Goal: Find specific page/section

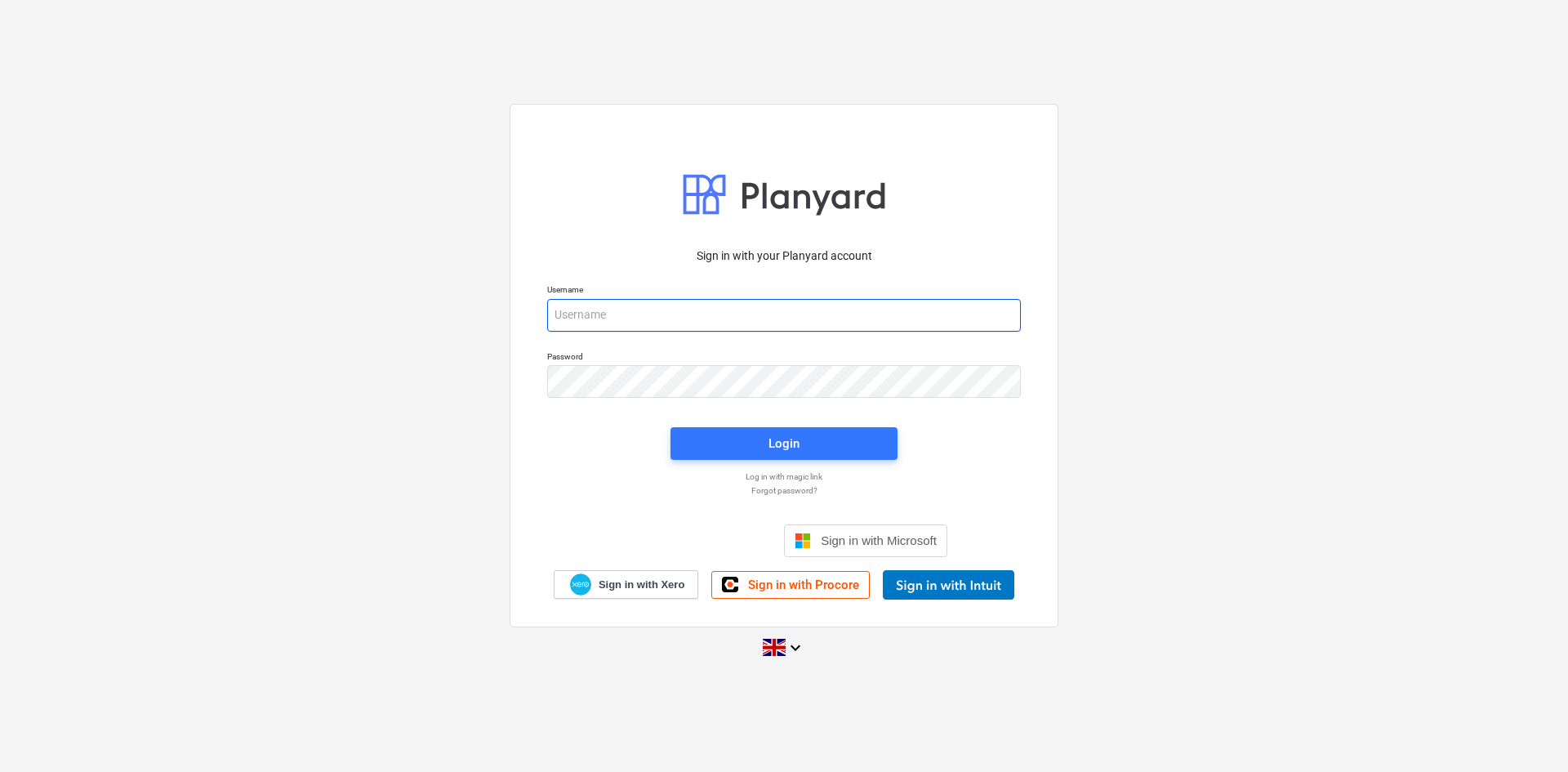
click at [660, 320] on input "email" at bounding box center [784, 315] width 474 height 33
type input "sharon@karringtons.co.uk"
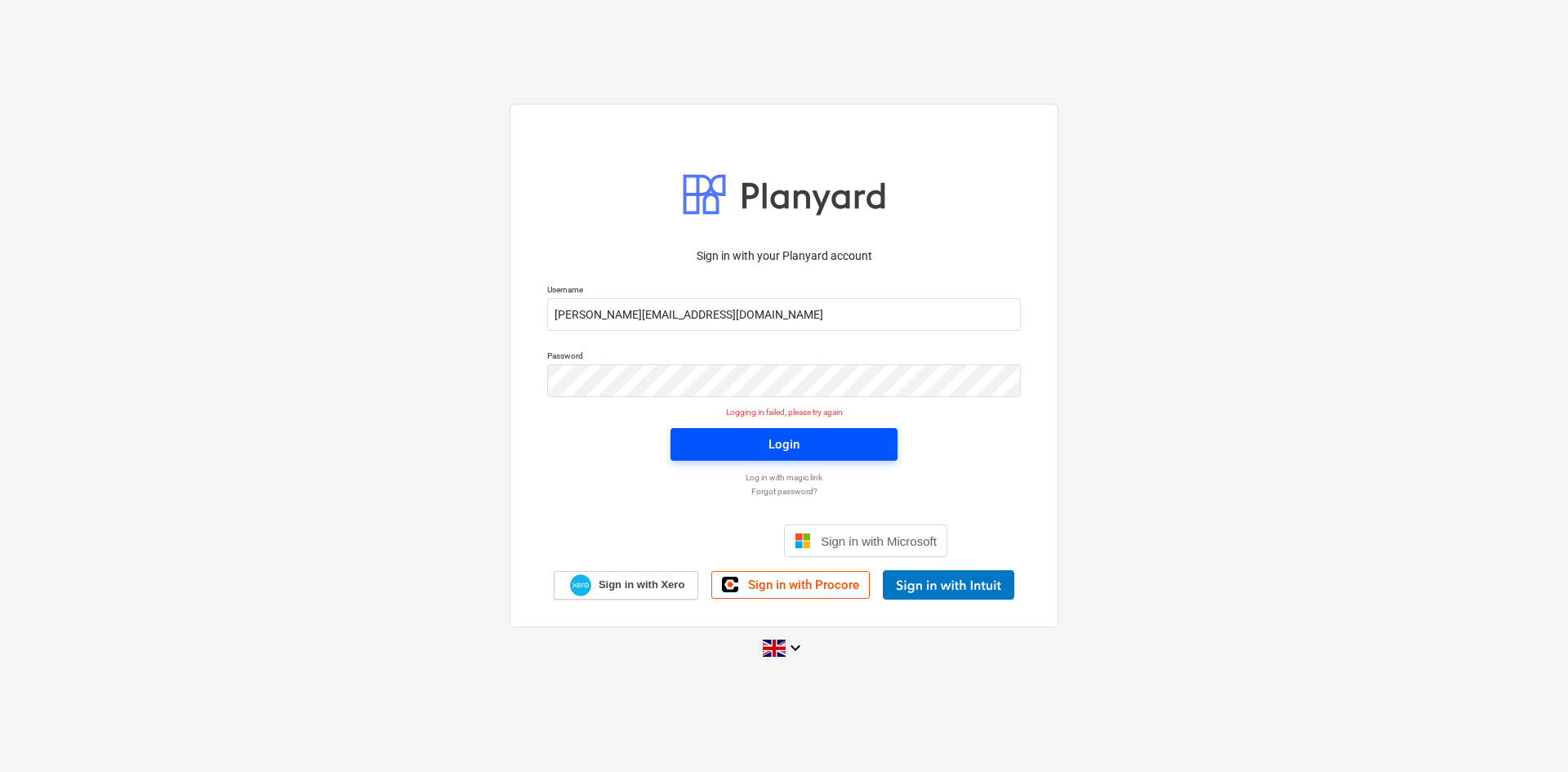
click at [757, 437] on span "Login" at bounding box center [784, 444] width 188 height 21
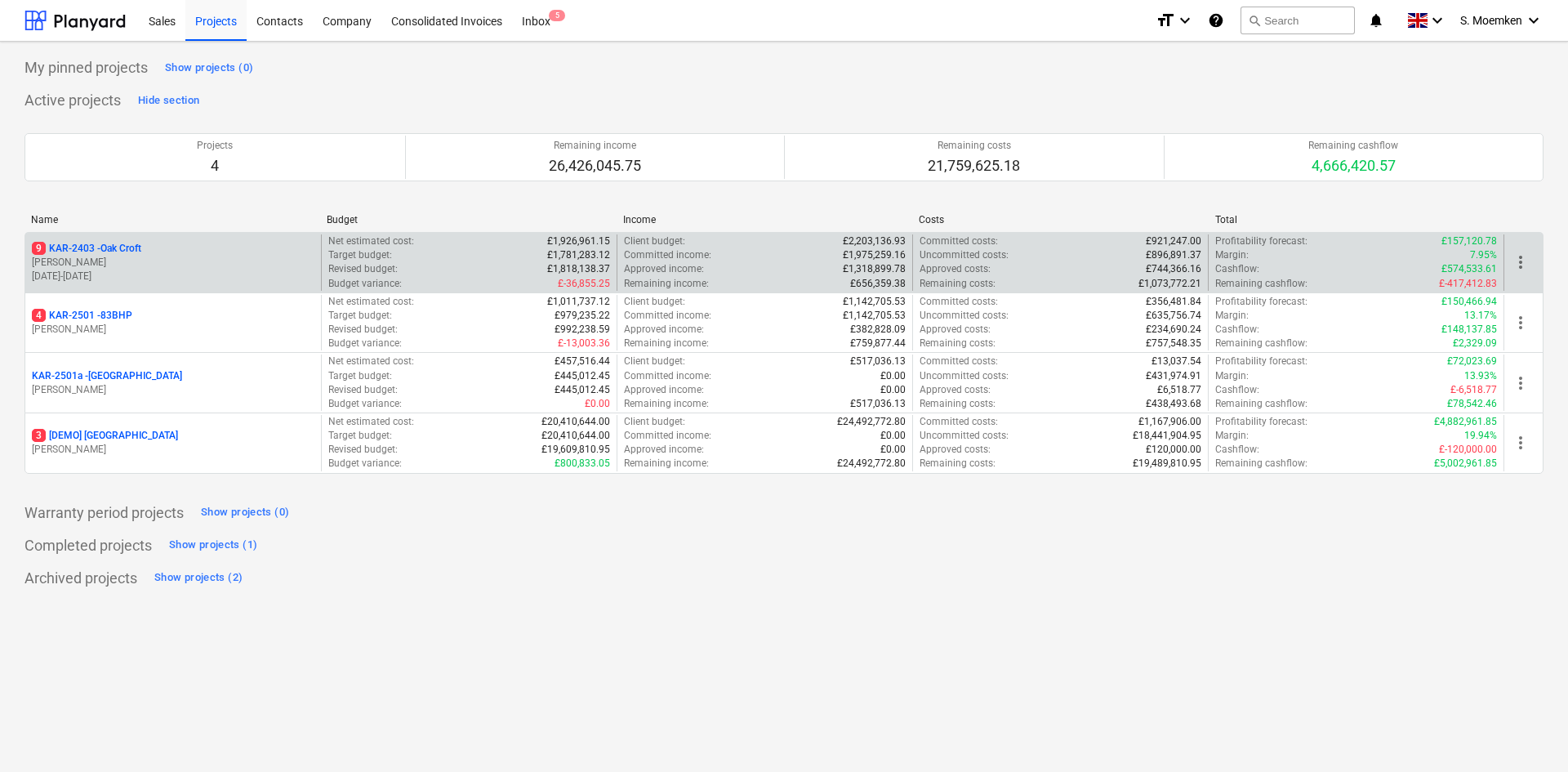
click at [141, 253] on p "9 KAR-2403 - Oak Croft" at bounding box center [86, 249] width 109 height 14
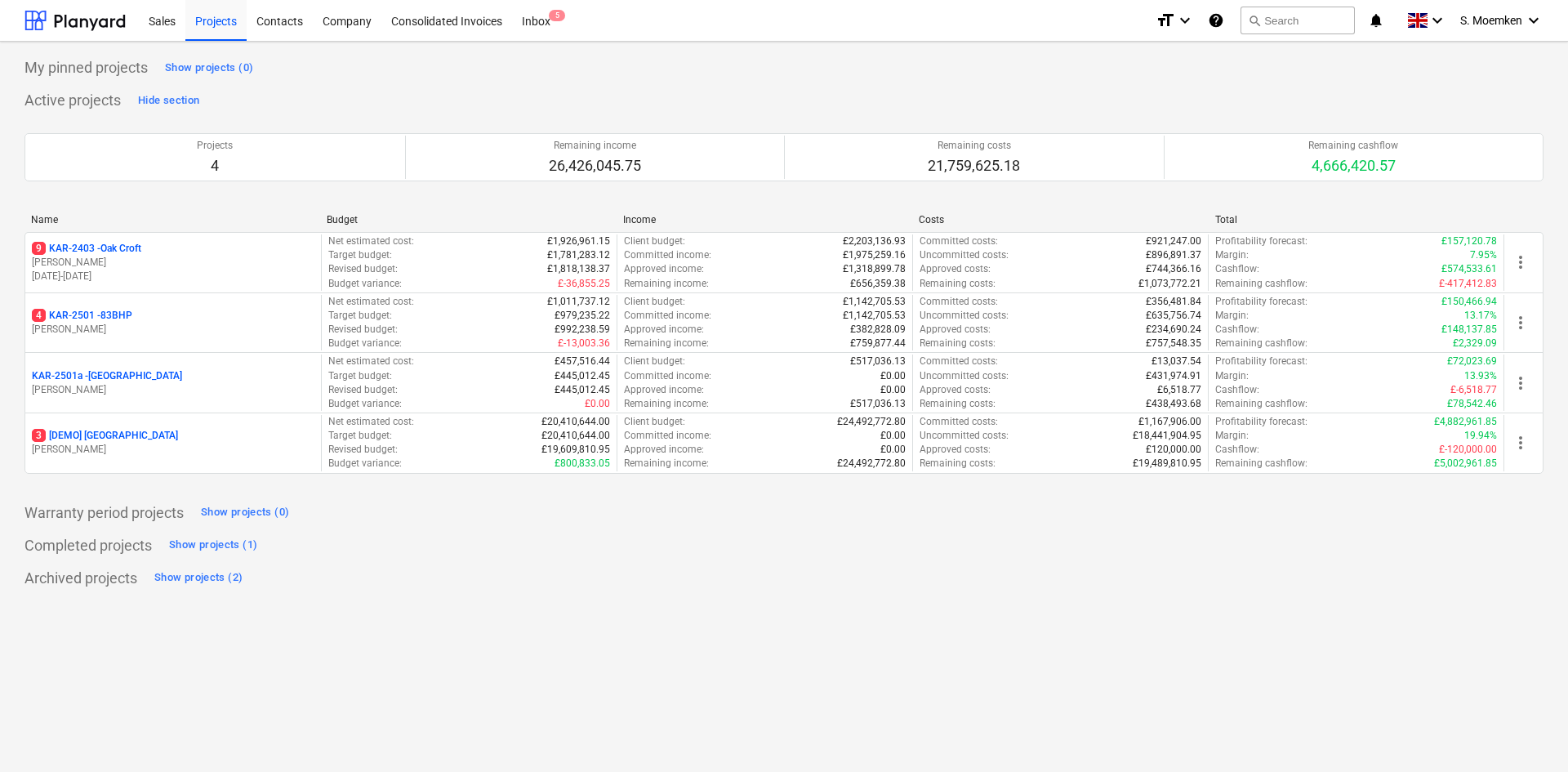
click at [133, 329] on p "[PERSON_NAME]" at bounding box center [173, 330] width 283 height 14
